Goal: Task Accomplishment & Management: Use online tool/utility

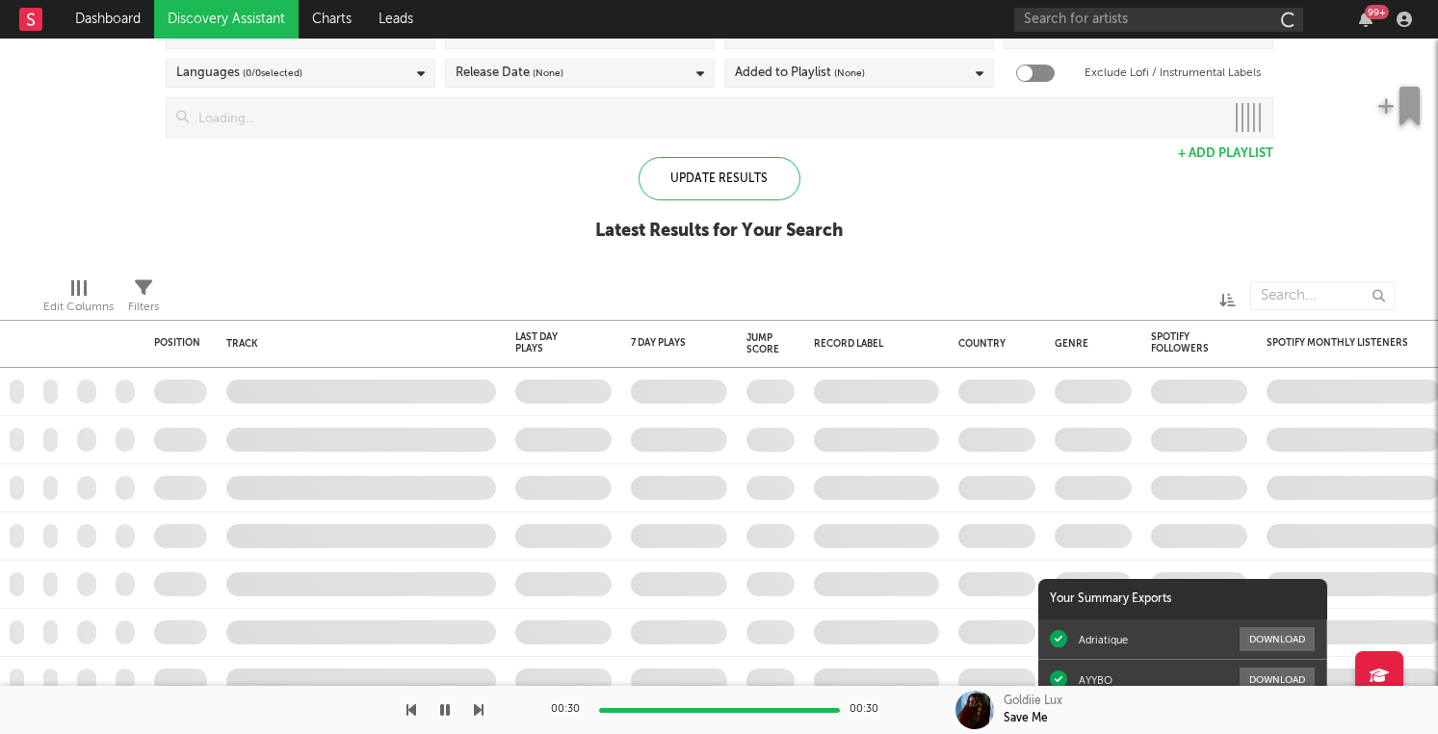
click at [219, 25] on link "Discovery Assistant" at bounding box center [226, 19] width 145 height 39
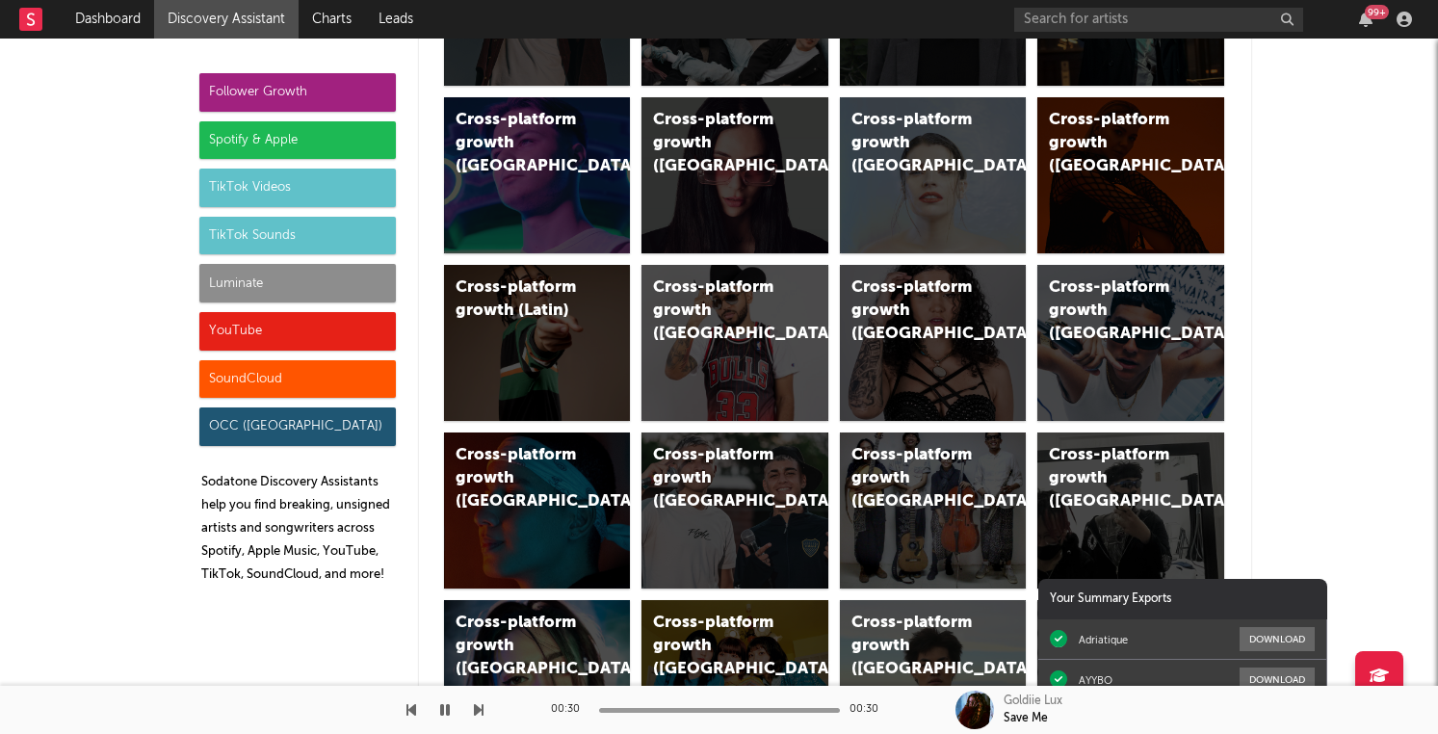
click at [331, 156] on div "Spotify & Apple" at bounding box center [297, 140] width 197 height 39
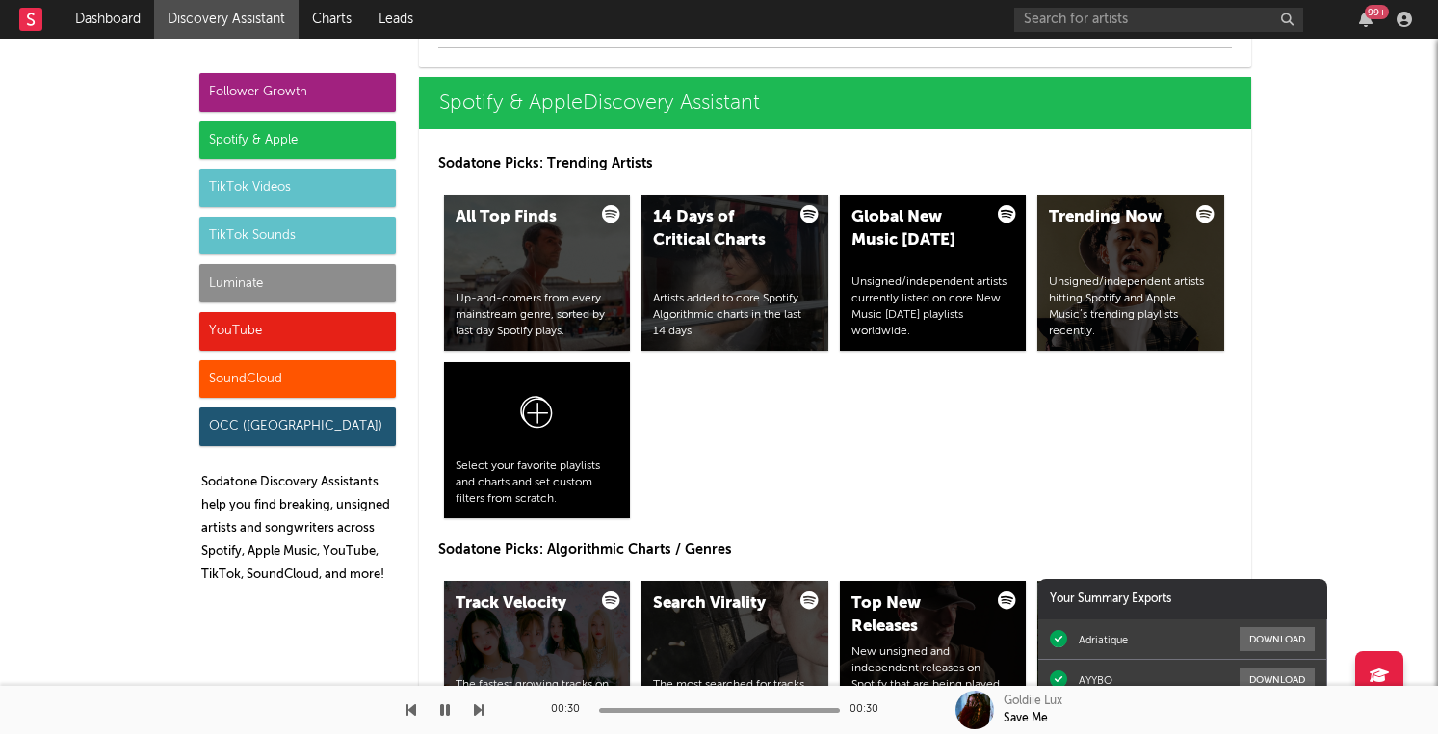
scroll to position [2204, 0]
